Goal: Task Accomplishment & Management: Complete application form

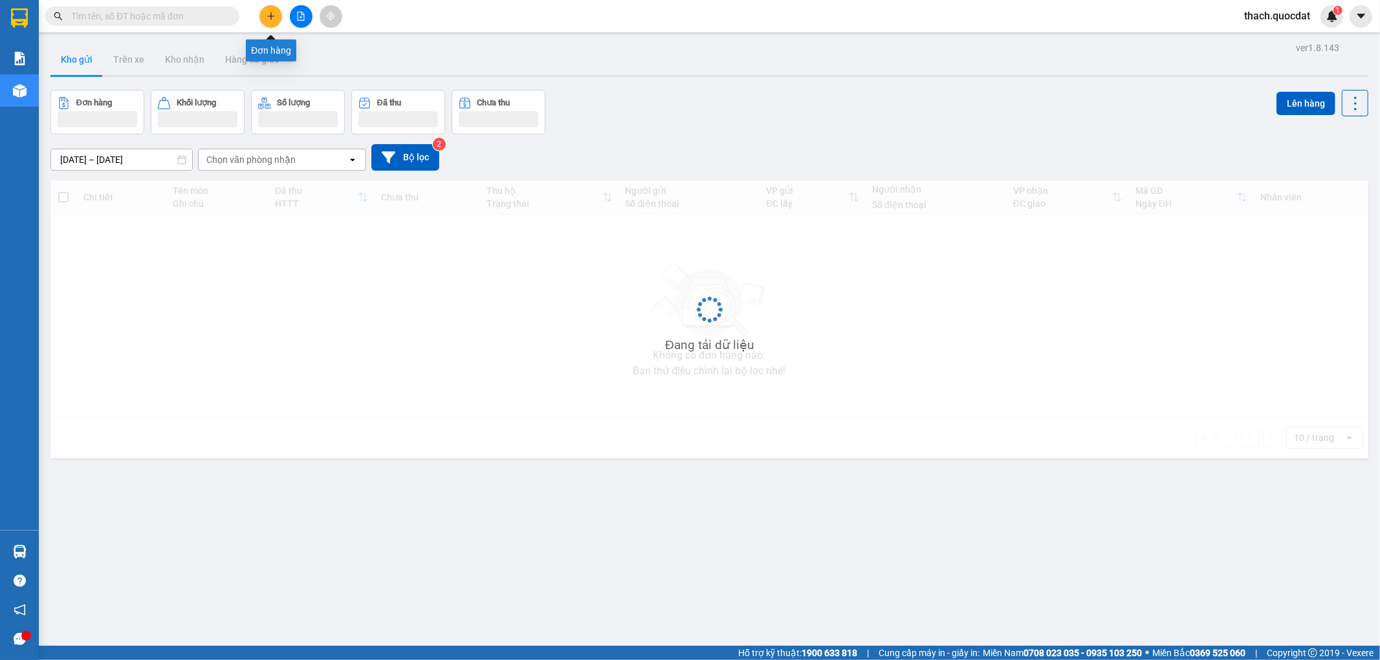
click at [270, 20] on icon "plus" at bounding box center [270, 16] width 9 height 9
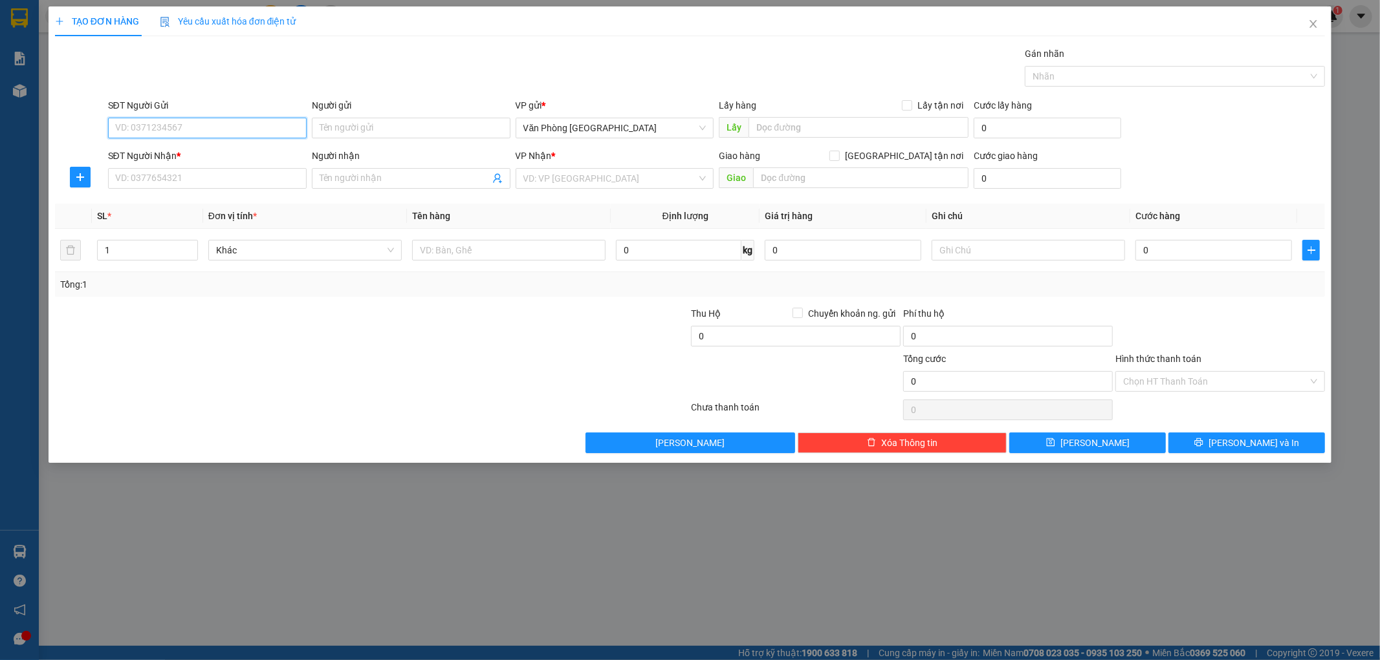
click at [217, 128] on input "SĐT Người Gửi" at bounding box center [207, 128] width 199 height 21
click at [135, 153] on div "0888993499" at bounding box center [207, 154] width 183 height 14
type input "0888993499"
click at [138, 177] on input "SĐT Người Nhận *" at bounding box center [207, 178] width 199 height 21
click at [138, 208] on div "0946069248" at bounding box center [207, 204] width 183 height 14
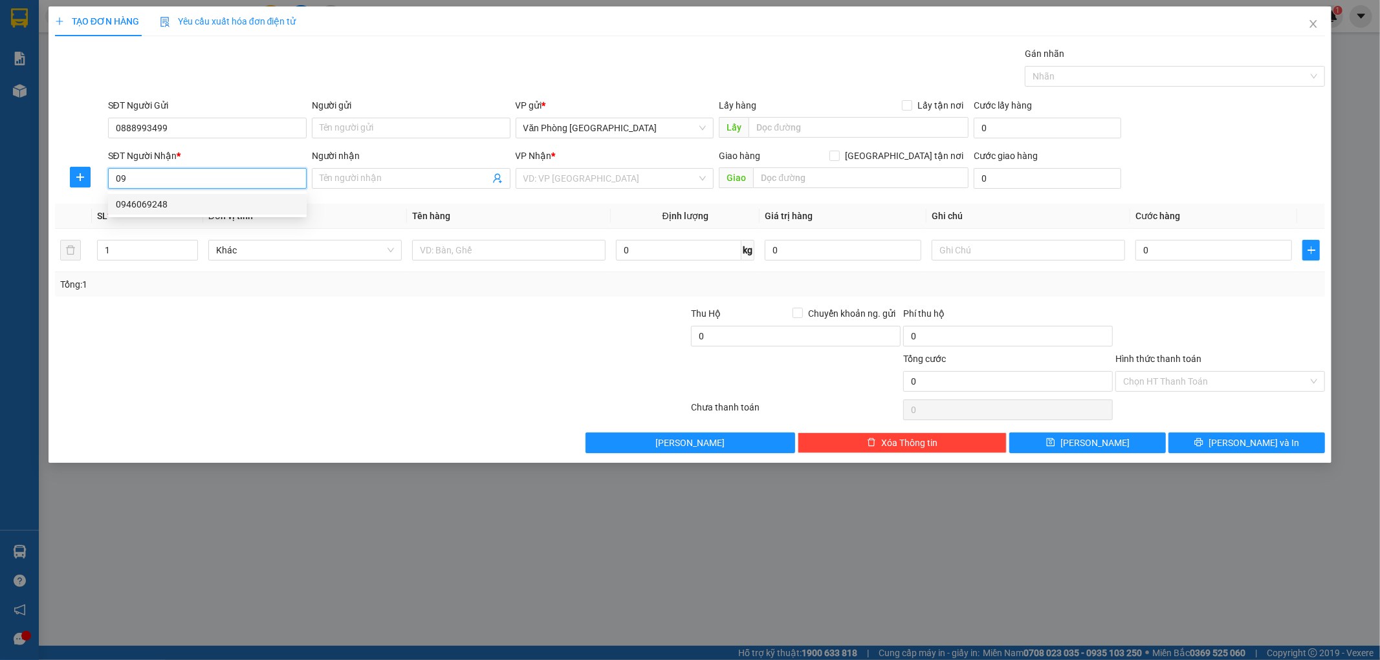
type input "0946069248"
type input "GIA NGHĨA"
type input "0946069248"
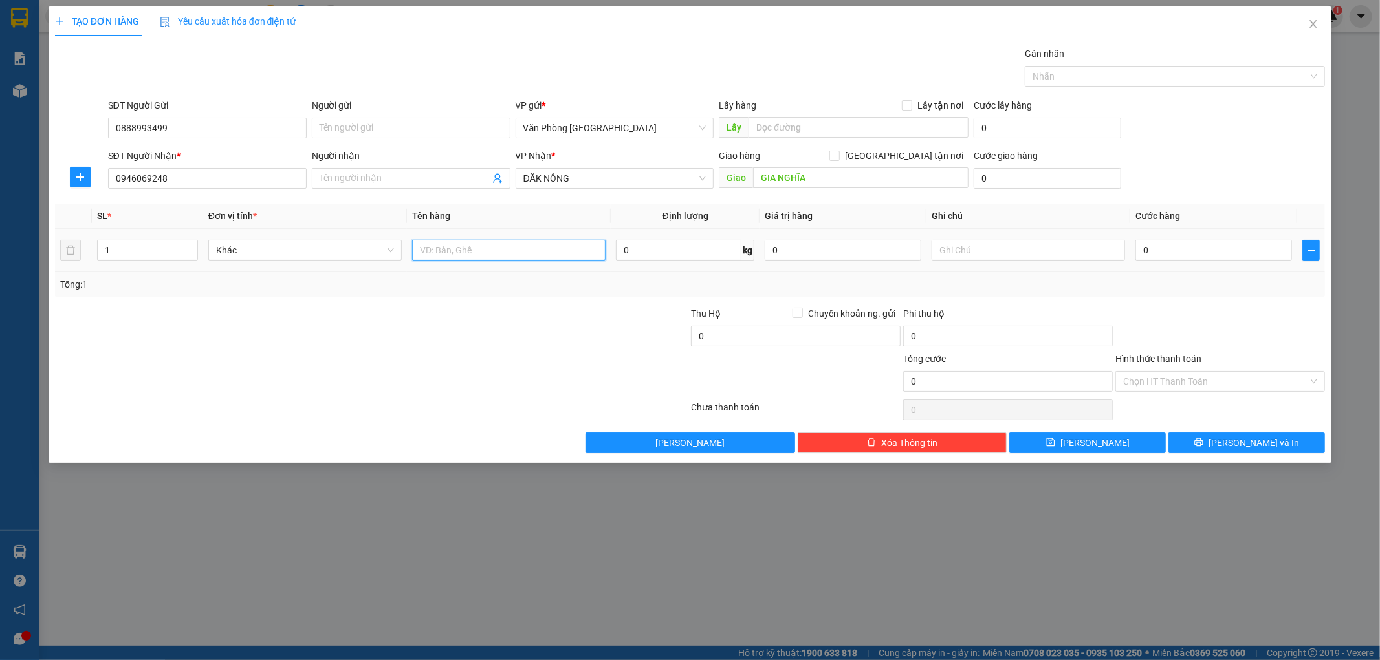
click at [475, 254] on input "text" at bounding box center [508, 250] width 193 height 21
type input "1 THÙNG"
drag, startPoint x: 1172, startPoint y: 252, endPoint x: 1186, endPoint y: 237, distance: 20.1
click at [1173, 252] on input "0" at bounding box center [1213, 250] width 157 height 21
type input "1"
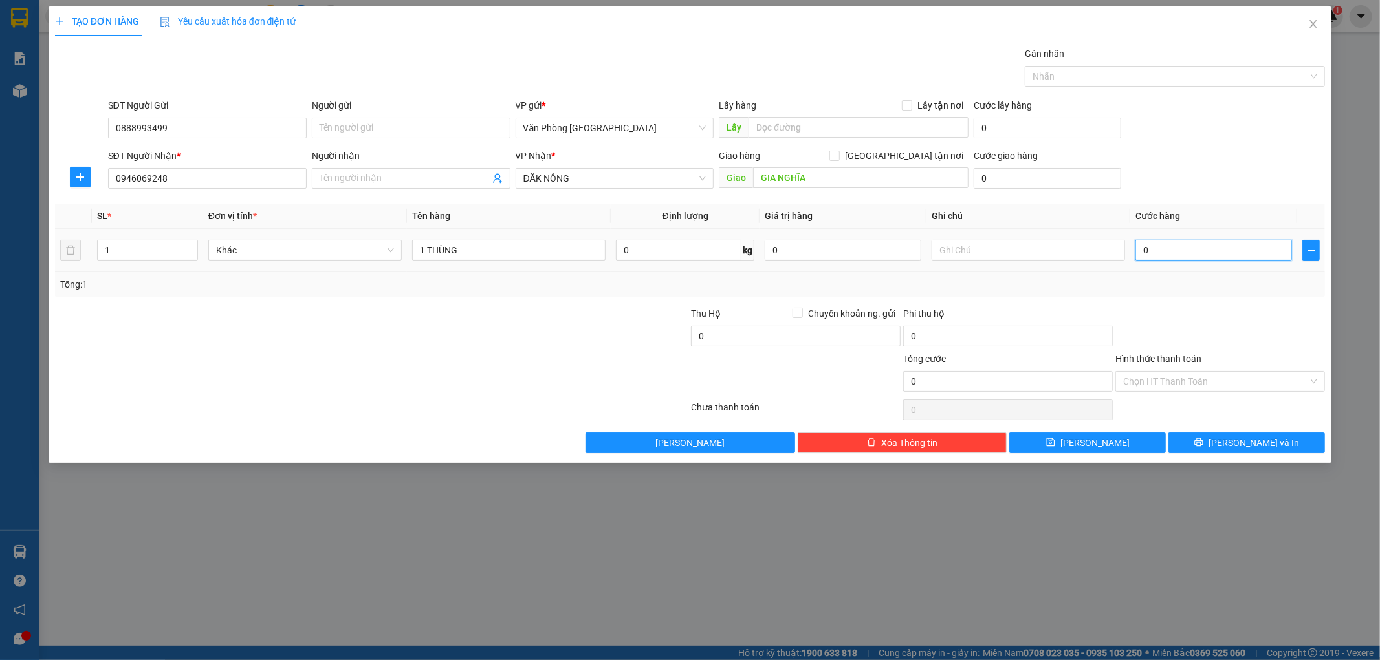
type input "1"
type input "10"
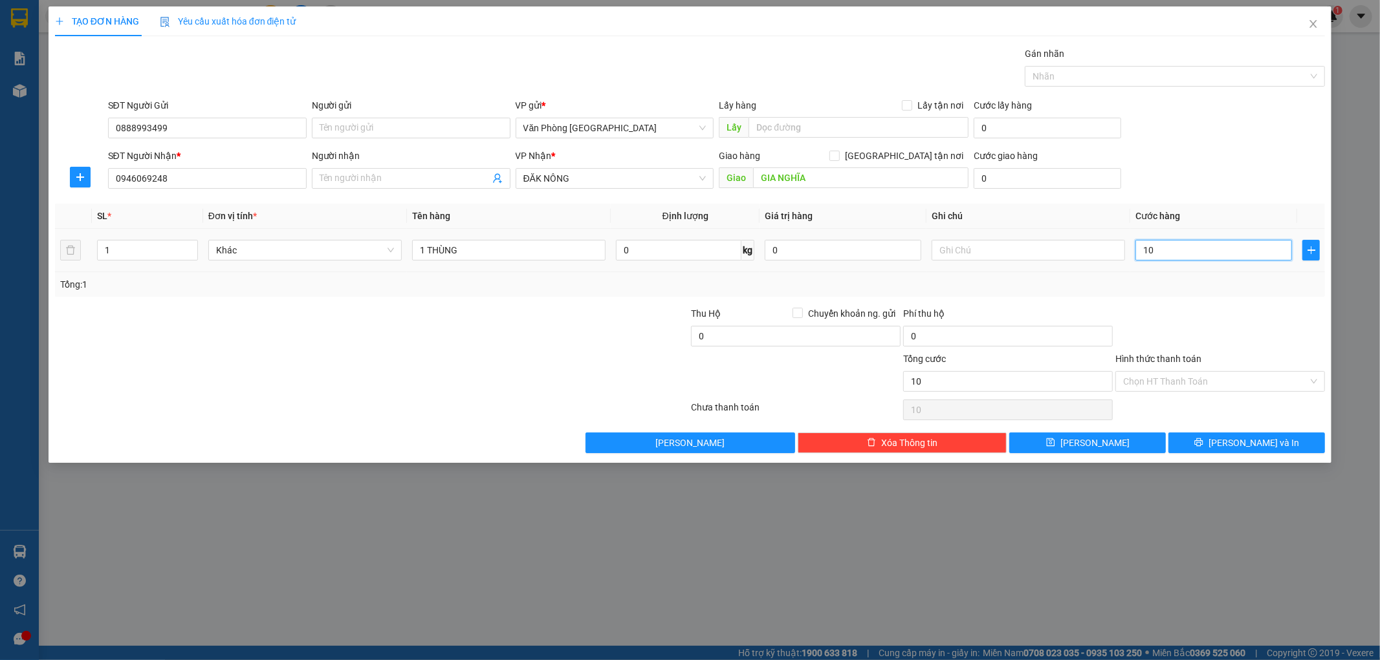
type input "100"
type input "1.000"
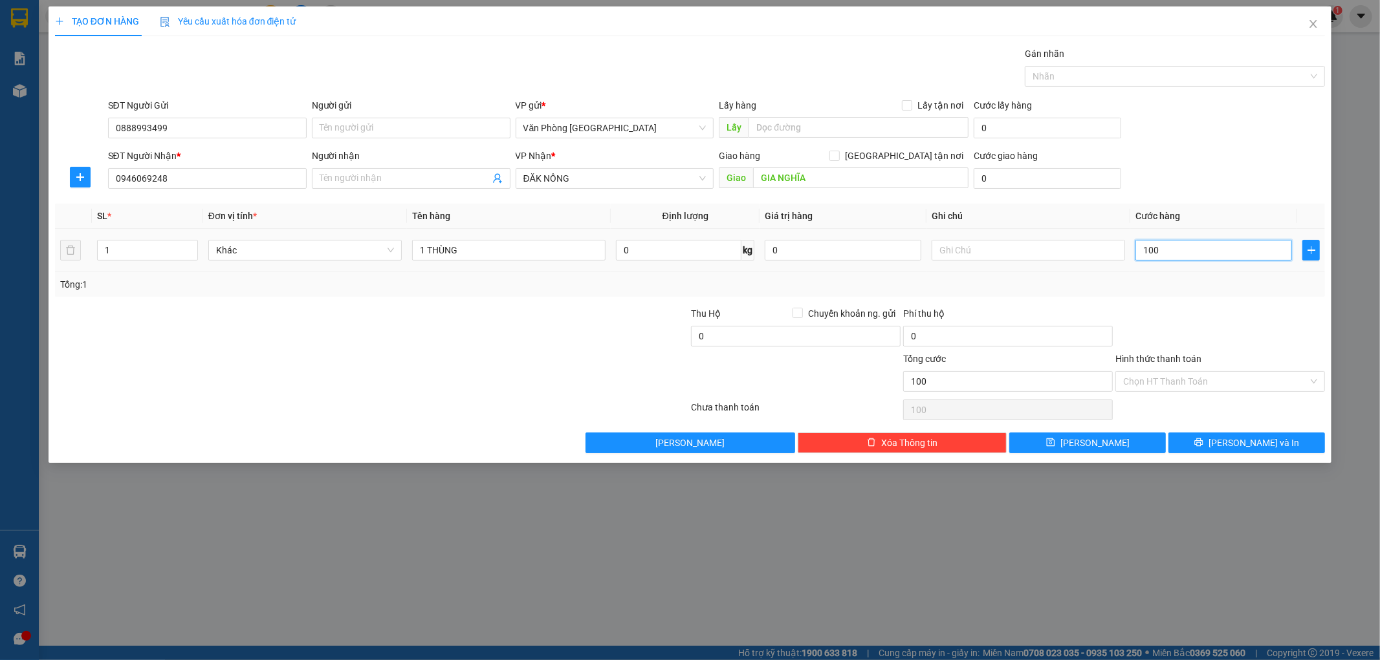
type input "1.000"
type input "10.000"
type input "100.000"
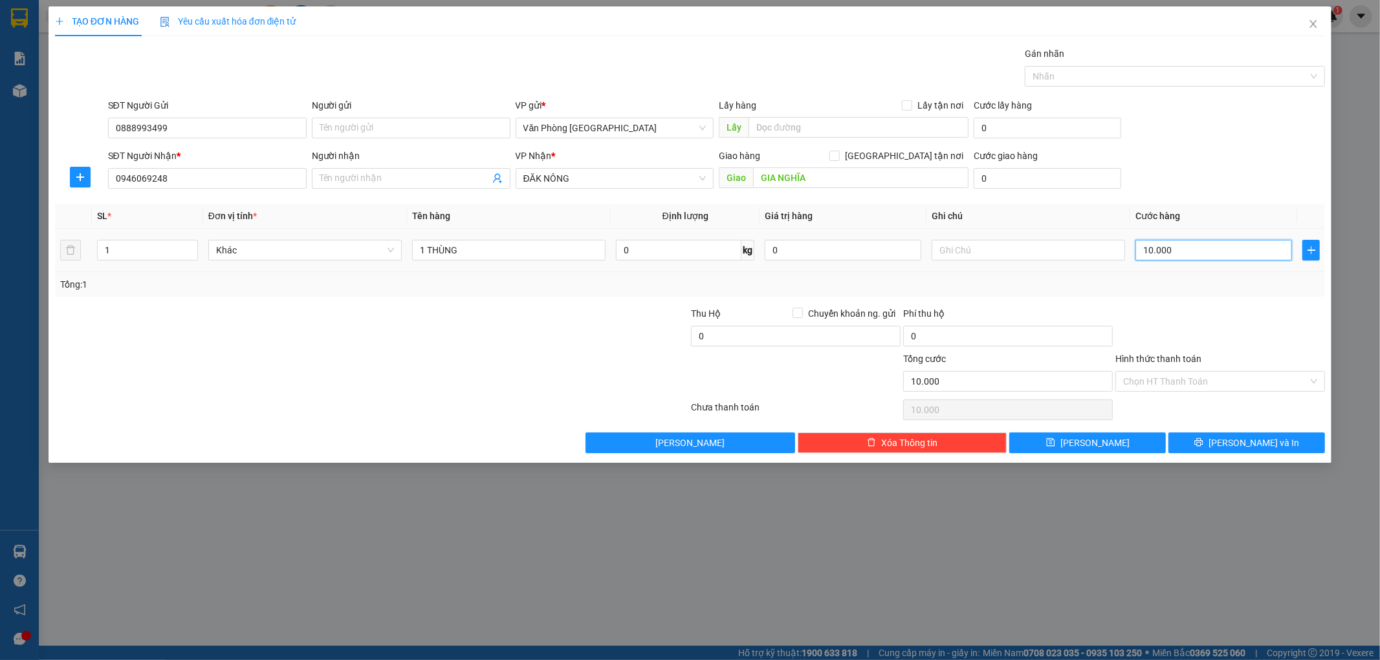
type input "100.000"
click at [1206, 384] on input "Hình thức thanh toán" at bounding box center [1215, 381] width 185 height 19
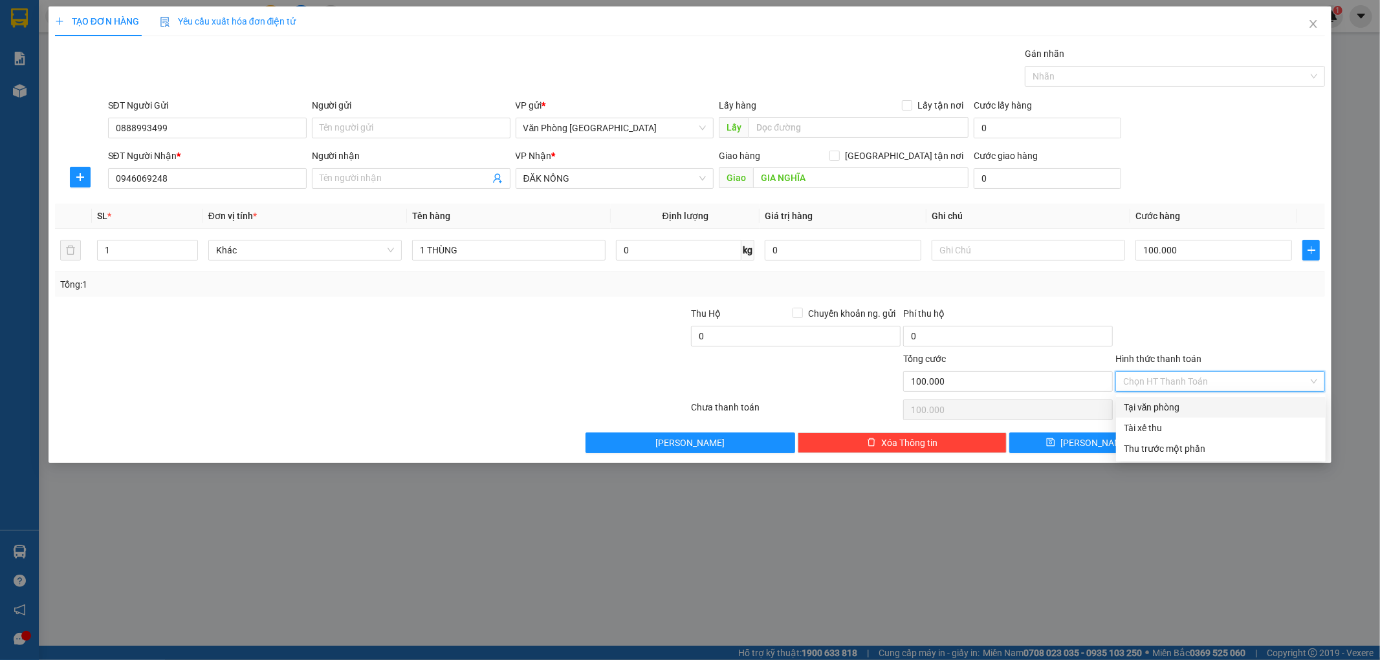
click at [1167, 409] on div "Tại văn phòng" at bounding box center [1220, 407] width 194 height 14
type input "0"
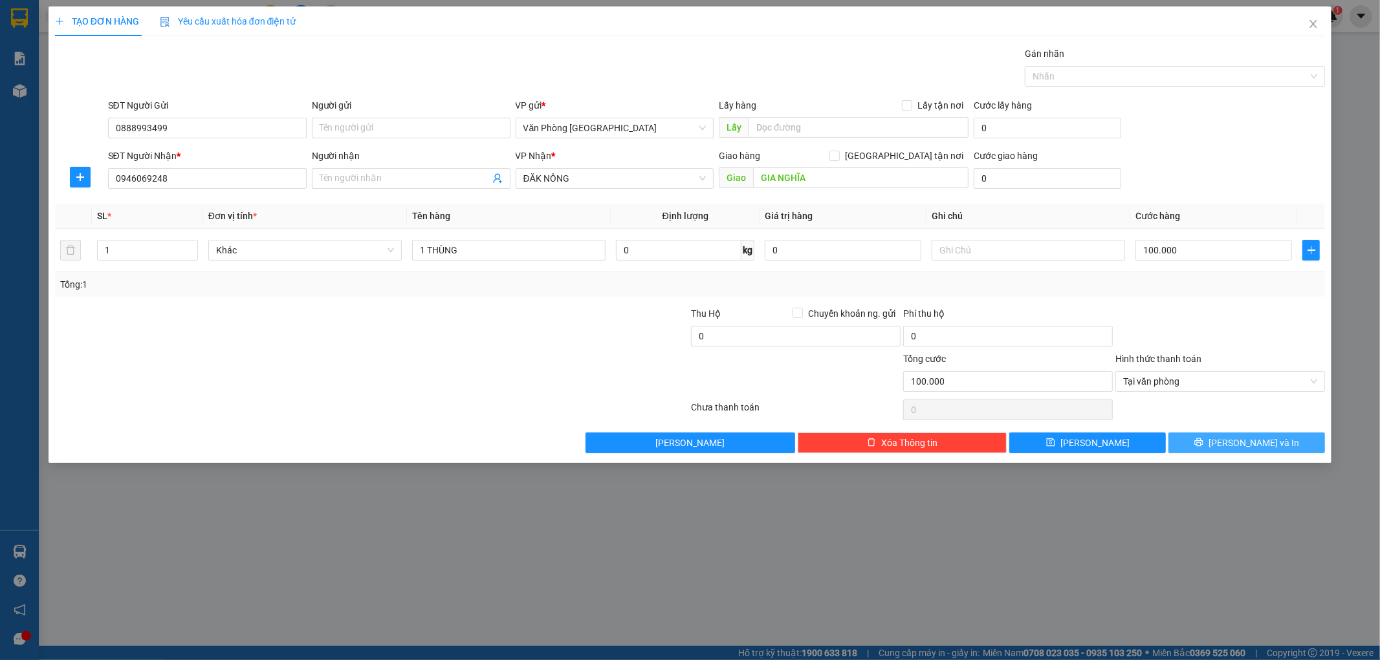
click at [1289, 443] on button "[PERSON_NAME] và In" at bounding box center [1246, 443] width 157 height 21
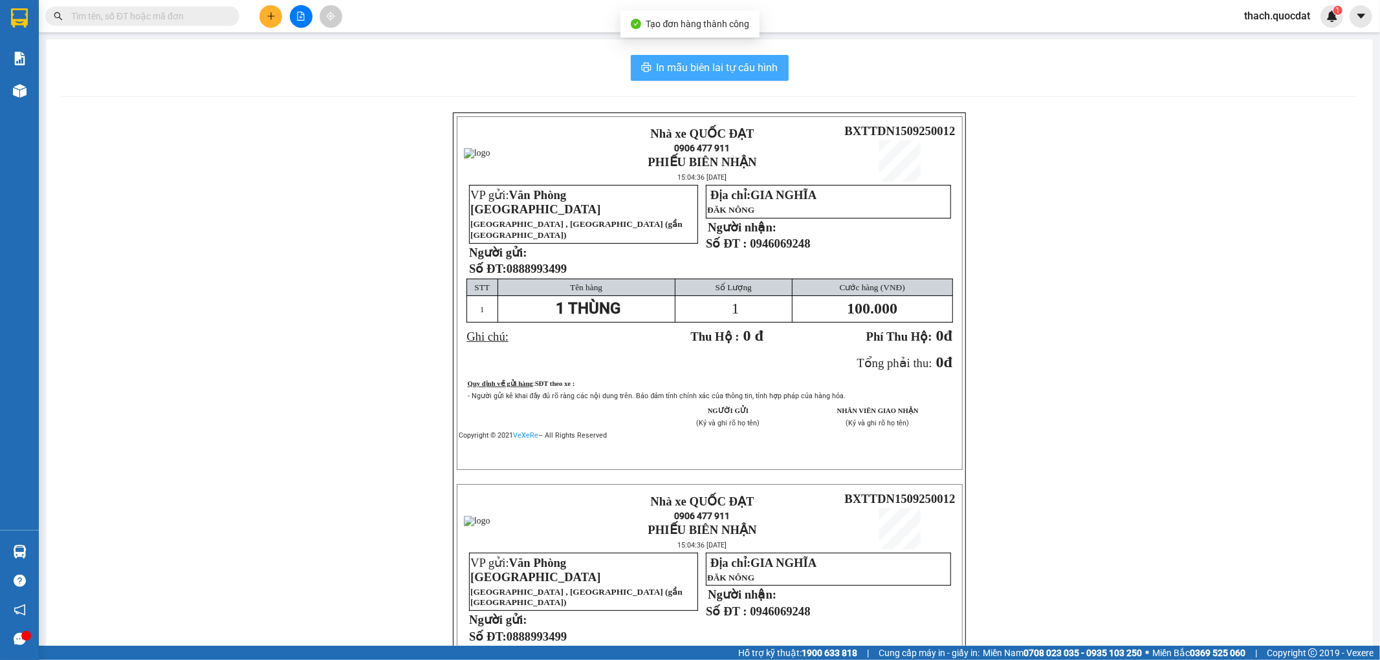
click at [684, 69] on span "In mẫu biên lai tự cấu hình" at bounding box center [717, 68] width 122 height 16
